Goal: Transaction & Acquisition: Purchase product/service

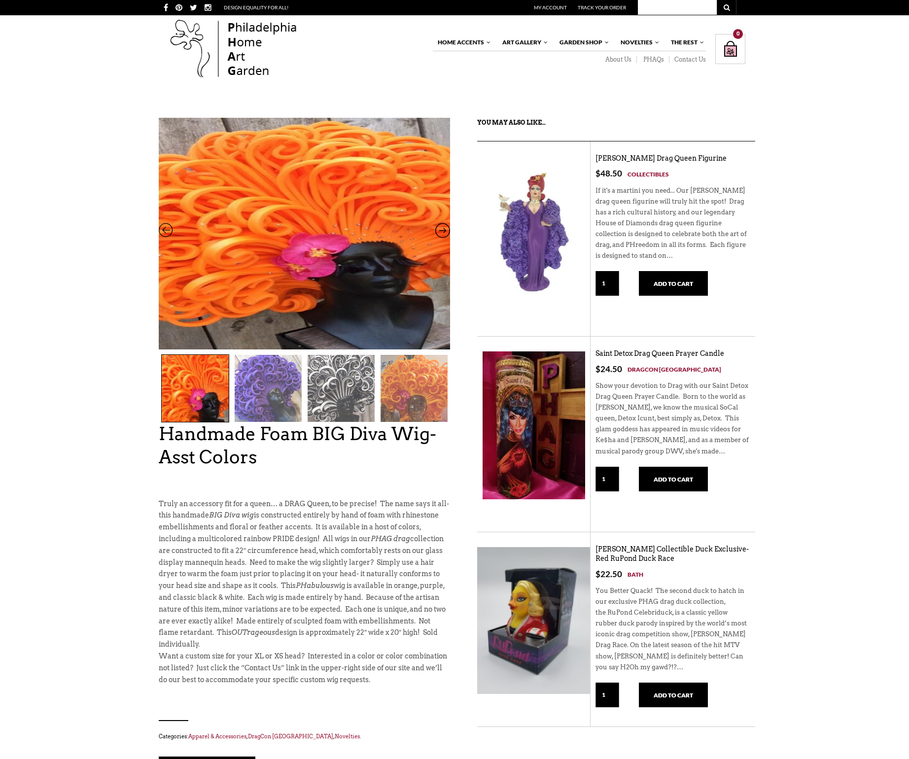
click at [443, 231] on icon at bounding box center [442, 232] width 15 height 13
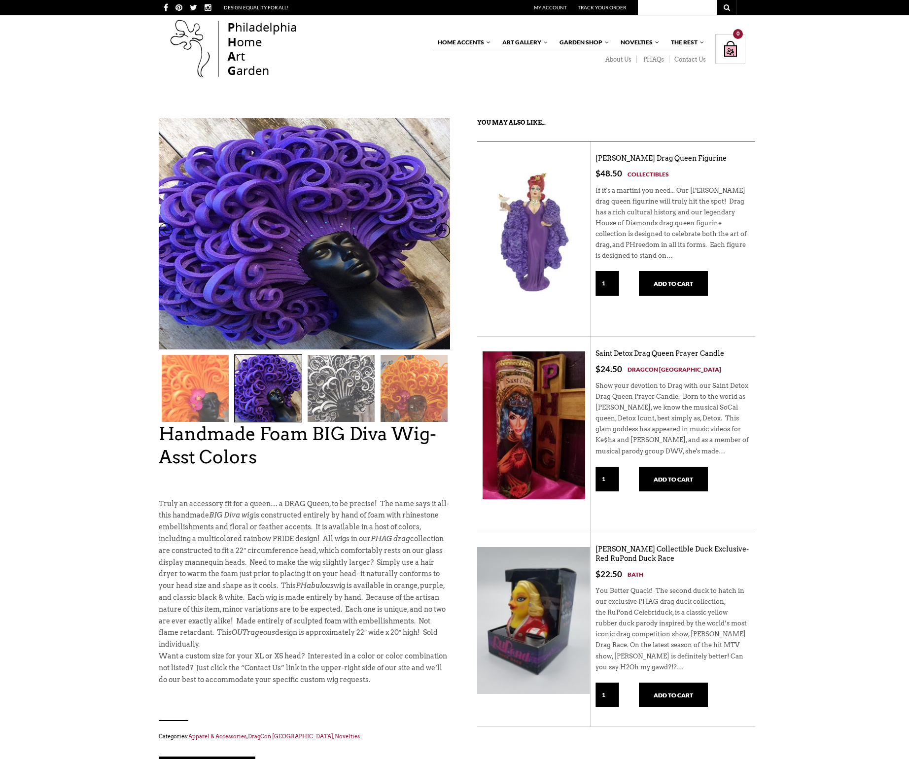
click at [443, 231] on icon at bounding box center [442, 232] width 15 height 13
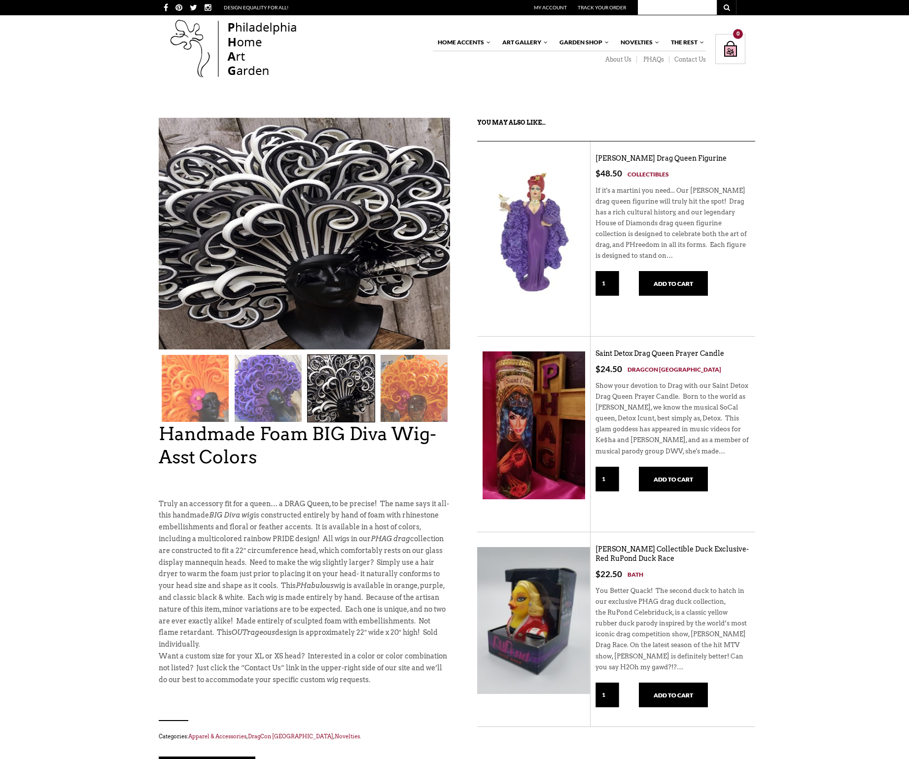
click at [443, 230] on icon at bounding box center [442, 232] width 15 height 13
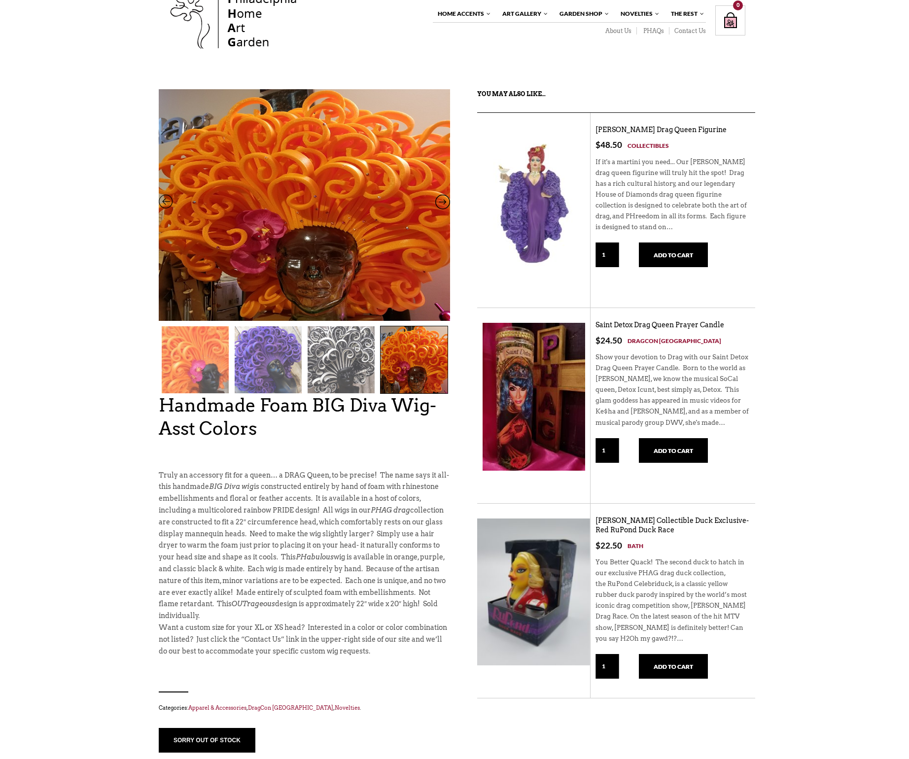
scroll to position [20, 0]
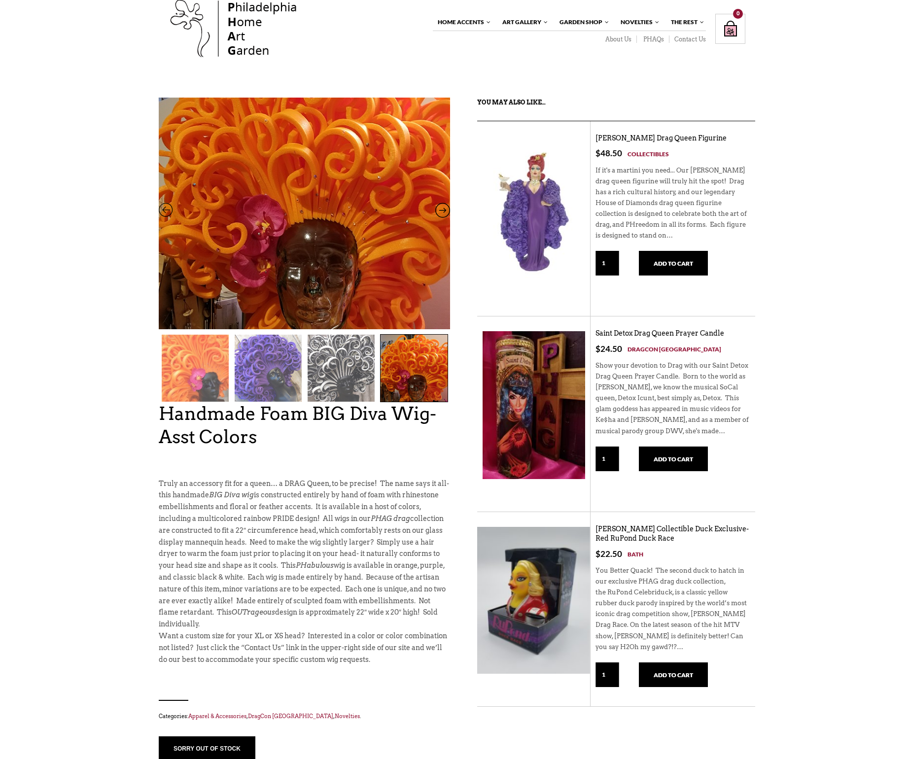
click at [251, 269] on img at bounding box center [304, 188] width 291 height 333
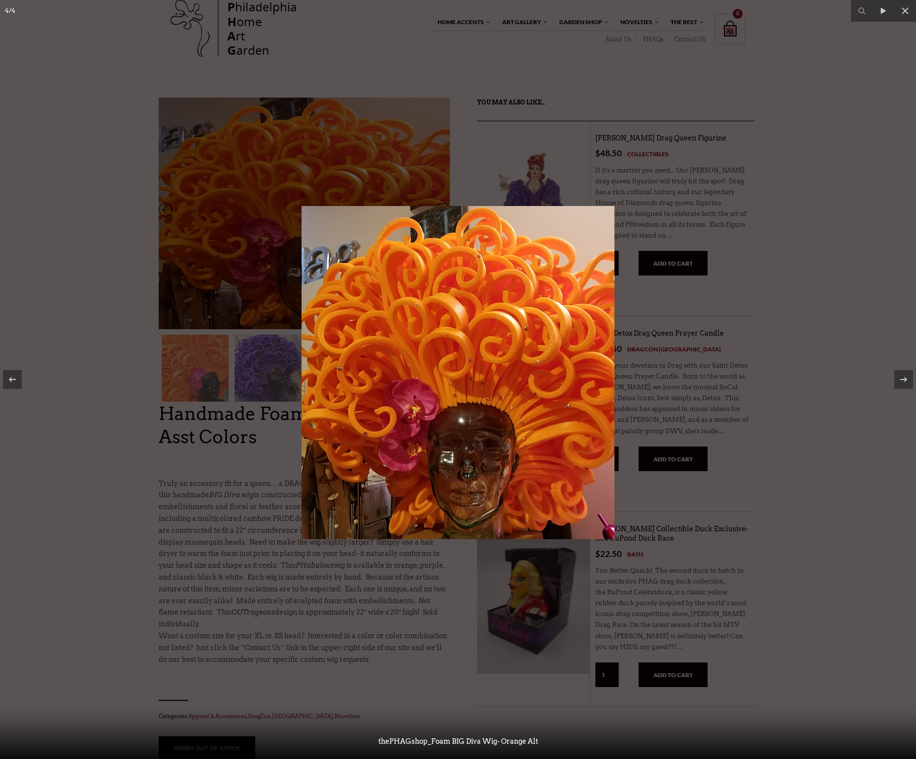
click at [91, 261] on div at bounding box center [458, 379] width 916 height 759
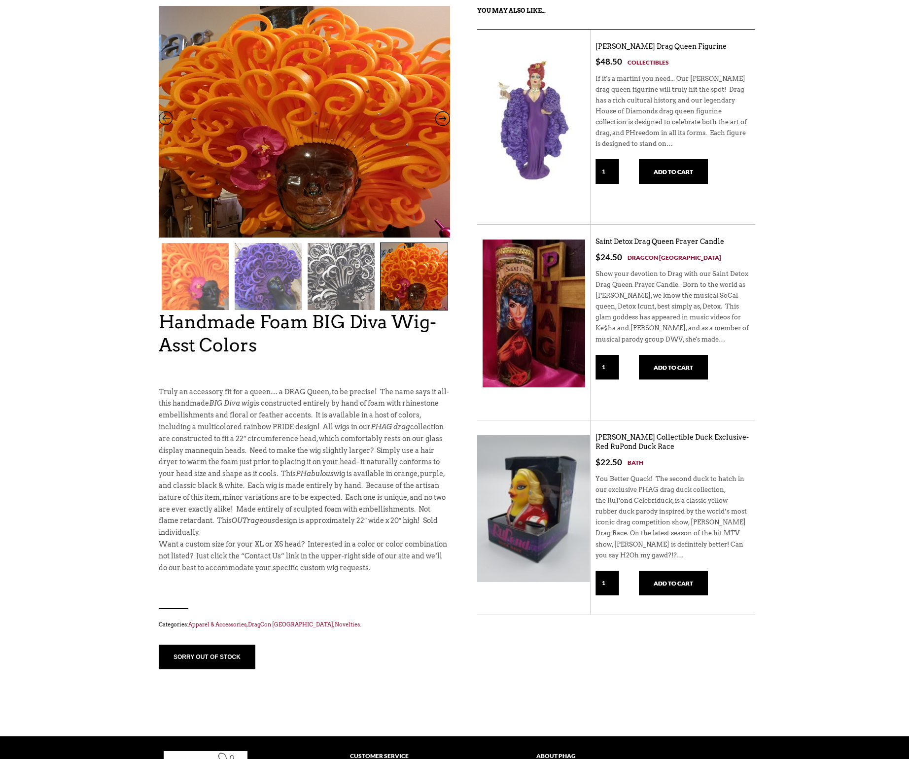
scroll to position [121, 0]
